Goal: Transaction & Acquisition: Purchase product/service

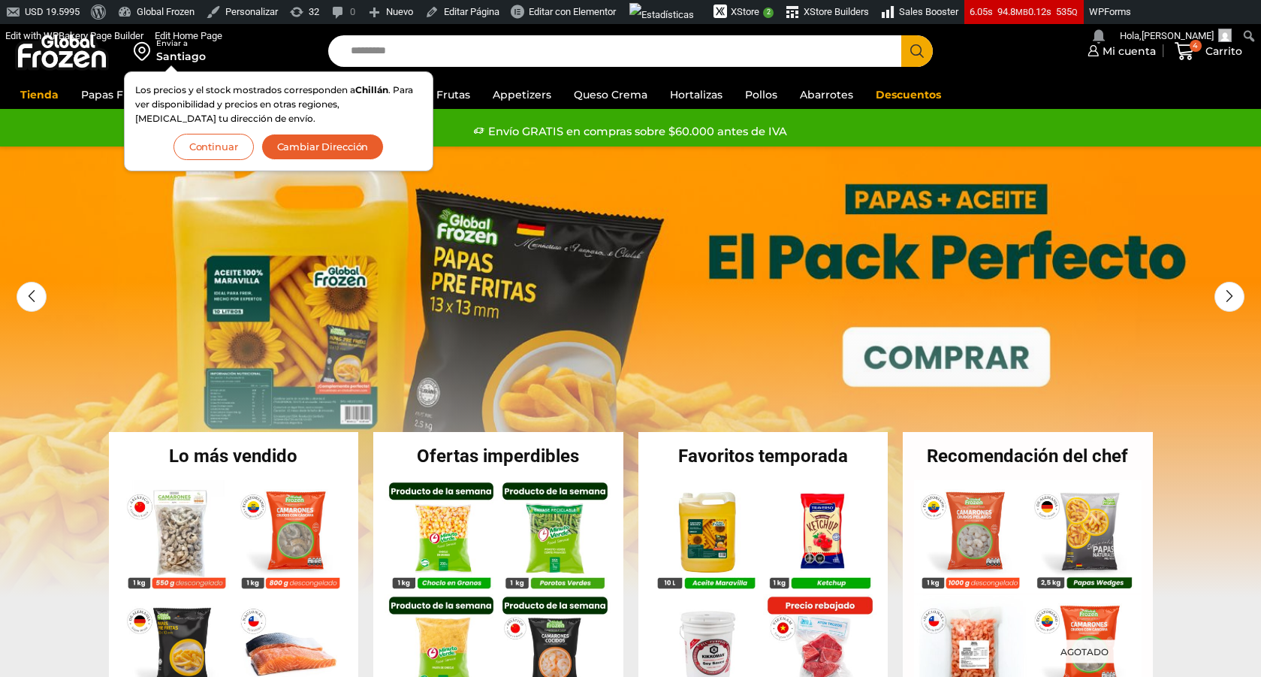
click at [231, 144] on button "Continuar" at bounding box center [214, 147] width 80 height 26
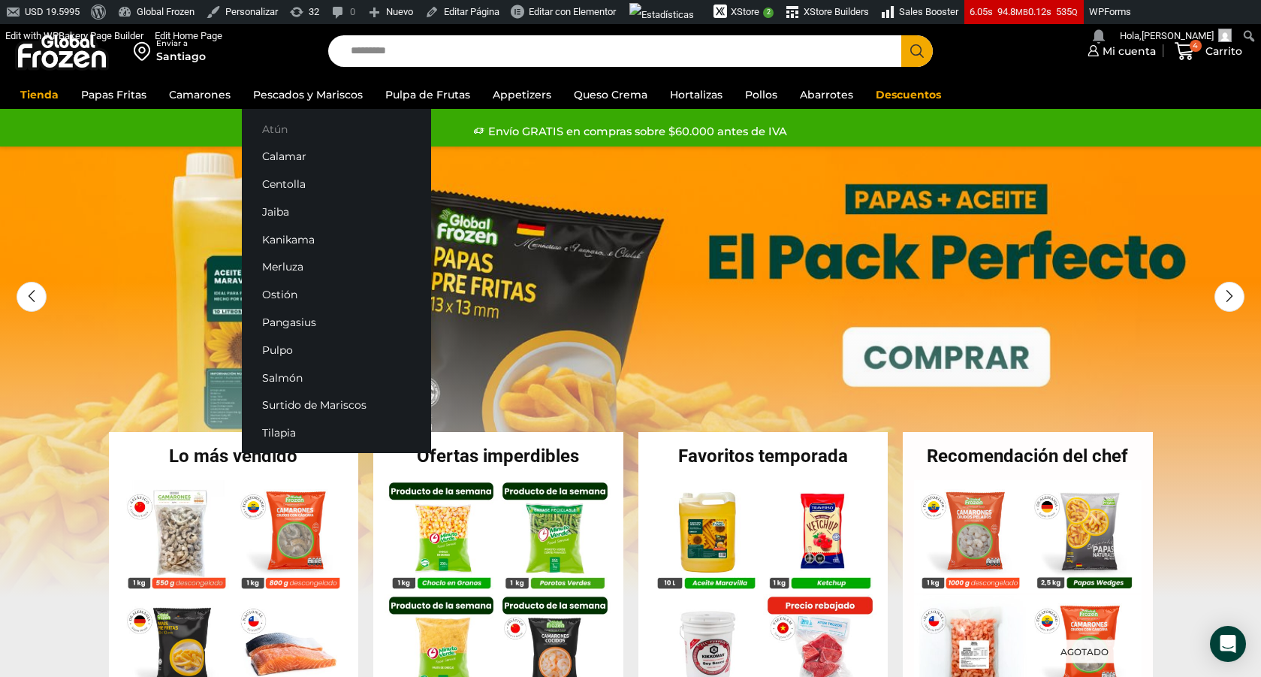
click at [295, 136] on link "Atún" at bounding box center [336, 129] width 189 height 28
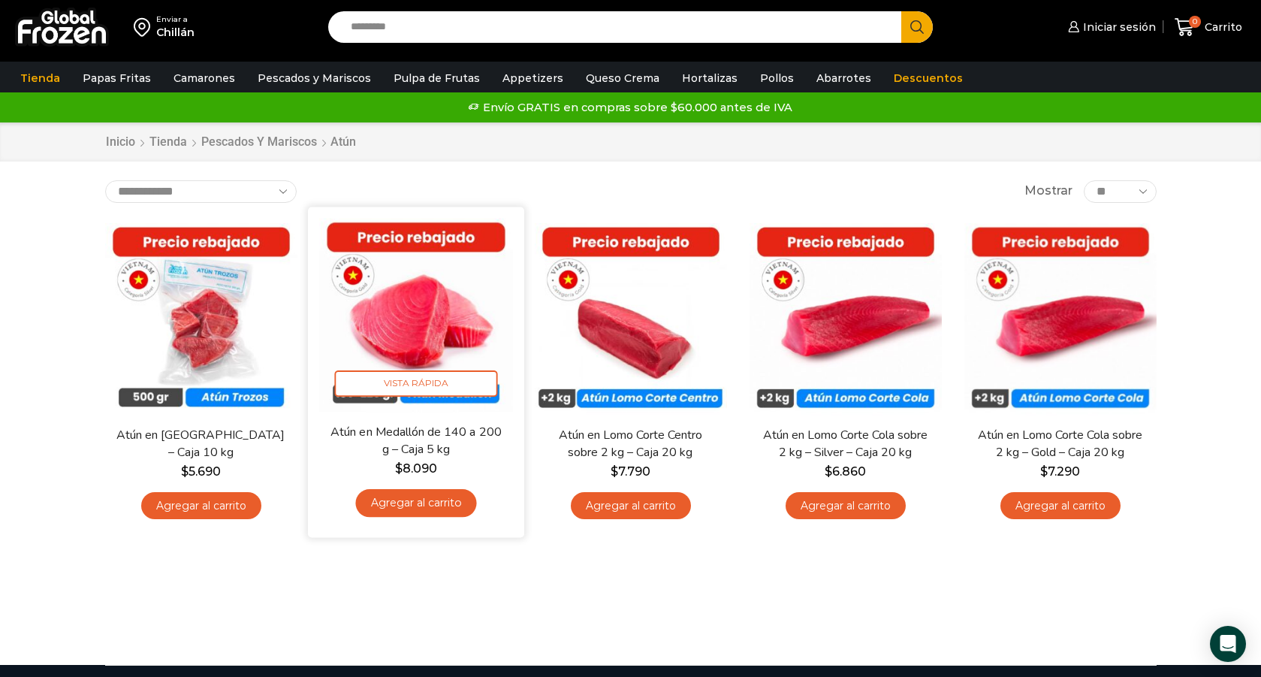
click at [449, 434] on link "Atún en Medallón de 140 a 200 g – Caja 5 kg" at bounding box center [415, 440] width 174 height 35
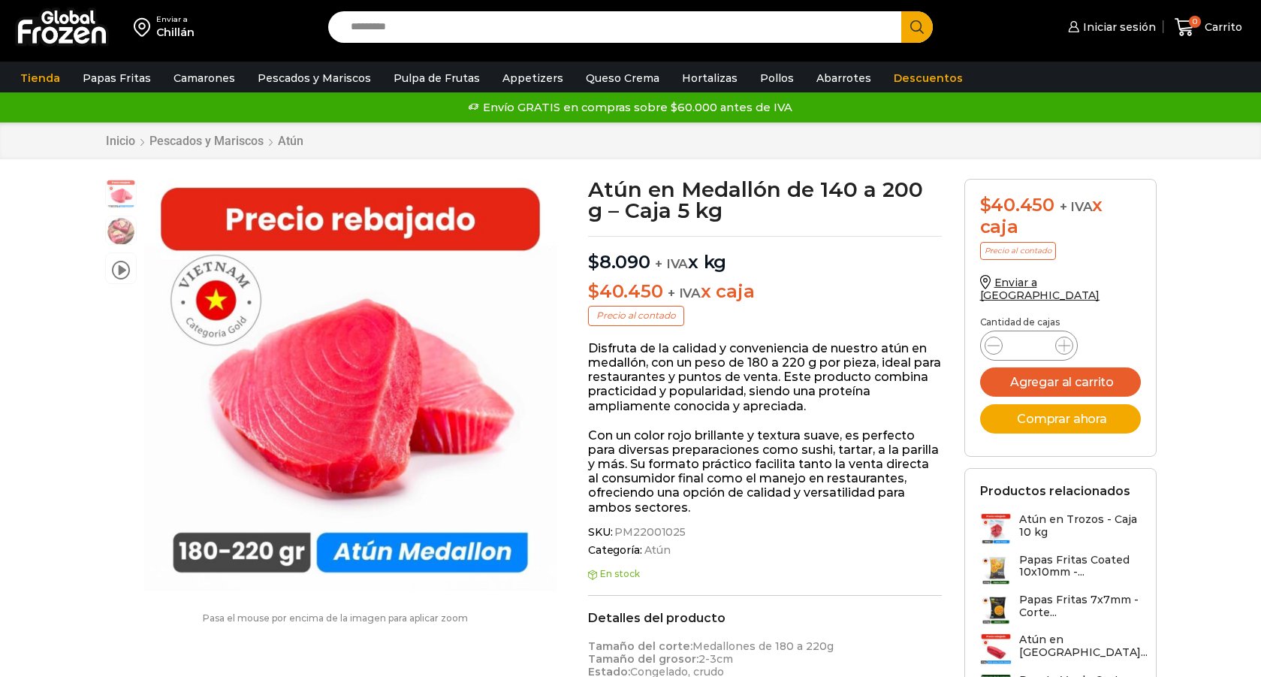
scroll to position [1, 0]
